Goal: Task Accomplishment & Management: Manage account settings

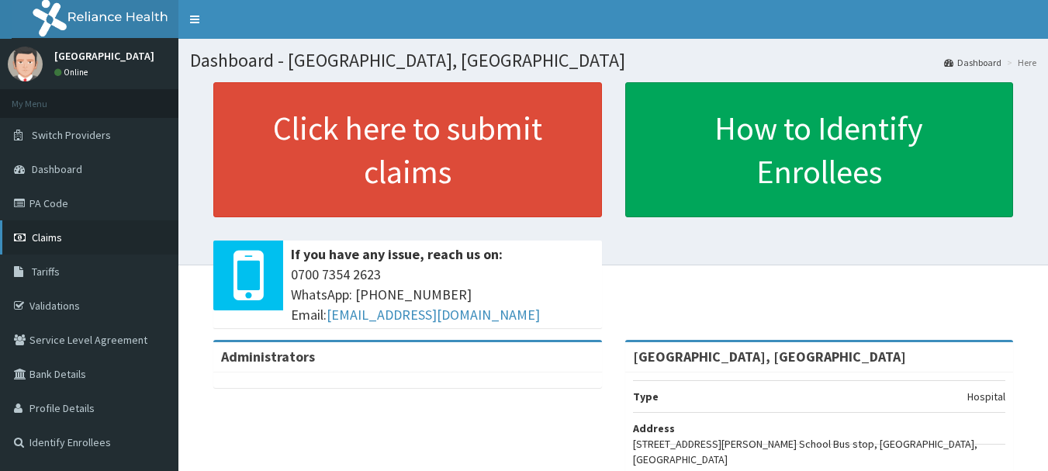
click at [126, 224] on link "Claims" at bounding box center [89, 237] width 178 height 34
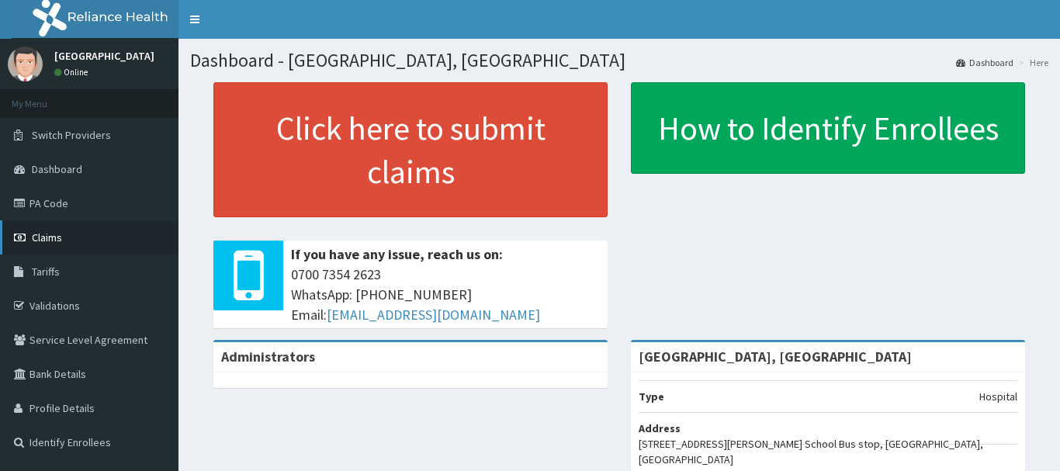
click at [119, 246] on link "Claims" at bounding box center [89, 237] width 178 height 34
